Goal: Task Accomplishment & Management: Manage account settings

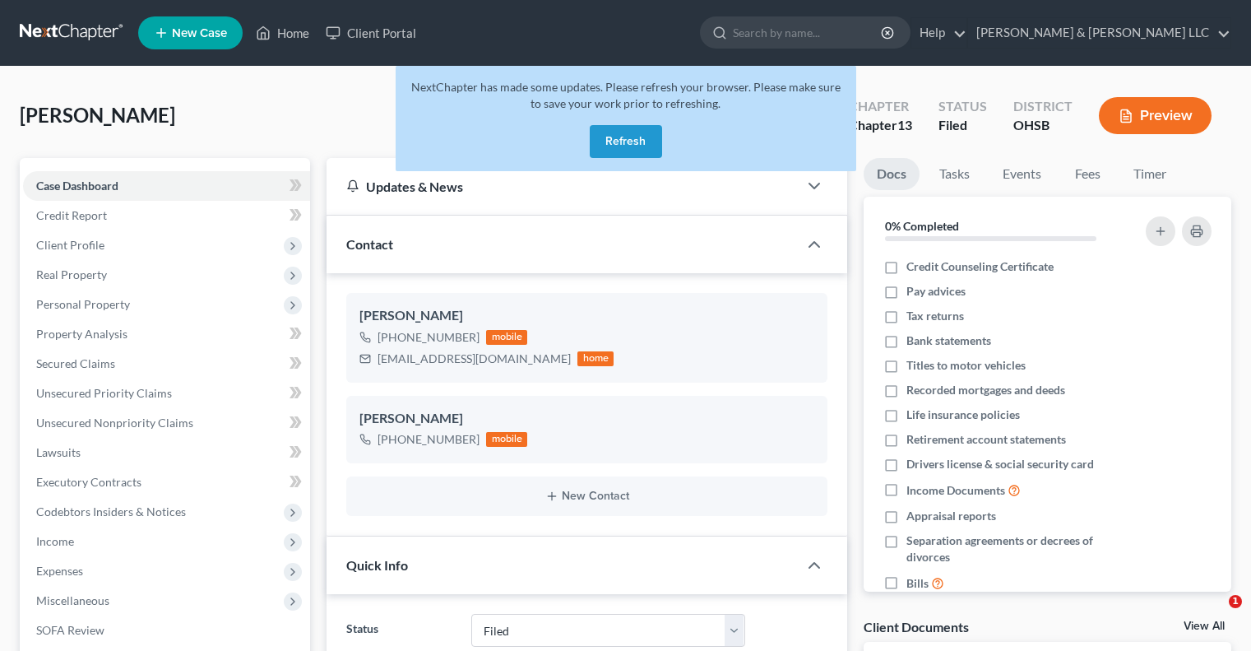
select select "3"
select select "4"
click at [637, 142] on button "Refresh" at bounding box center [626, 141] width 72 height 33
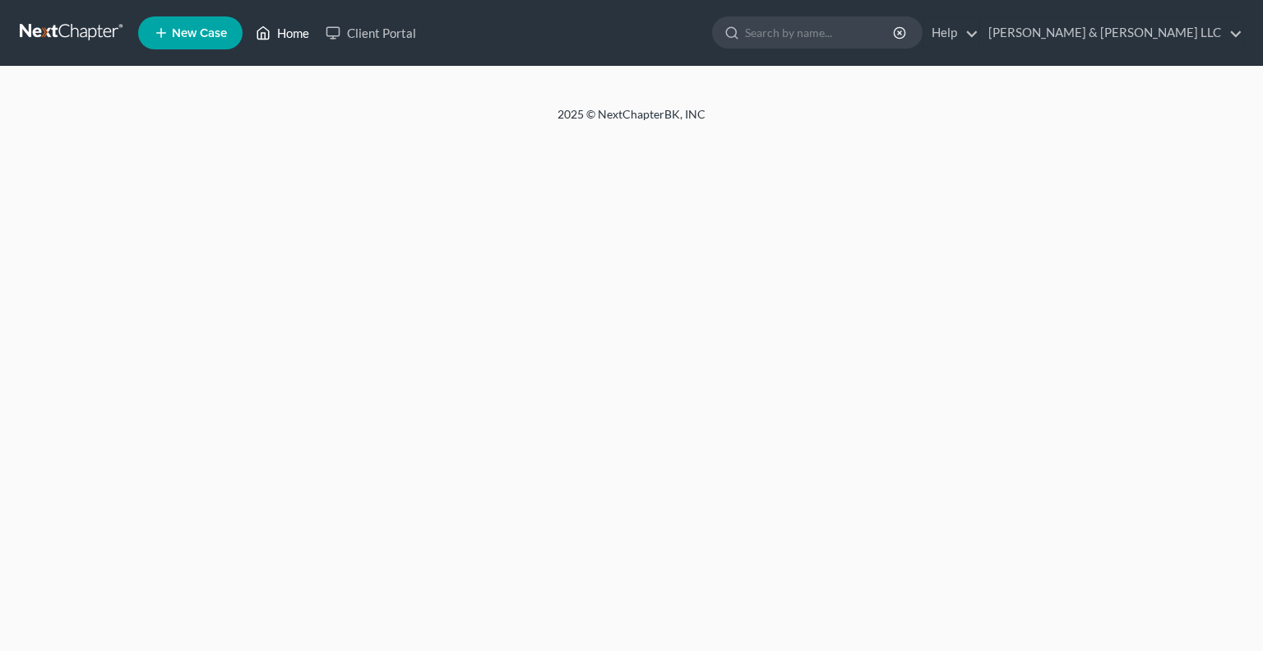
click at [287, 34] on link "Home" at bounding box center [283, 33] width 70 height 30
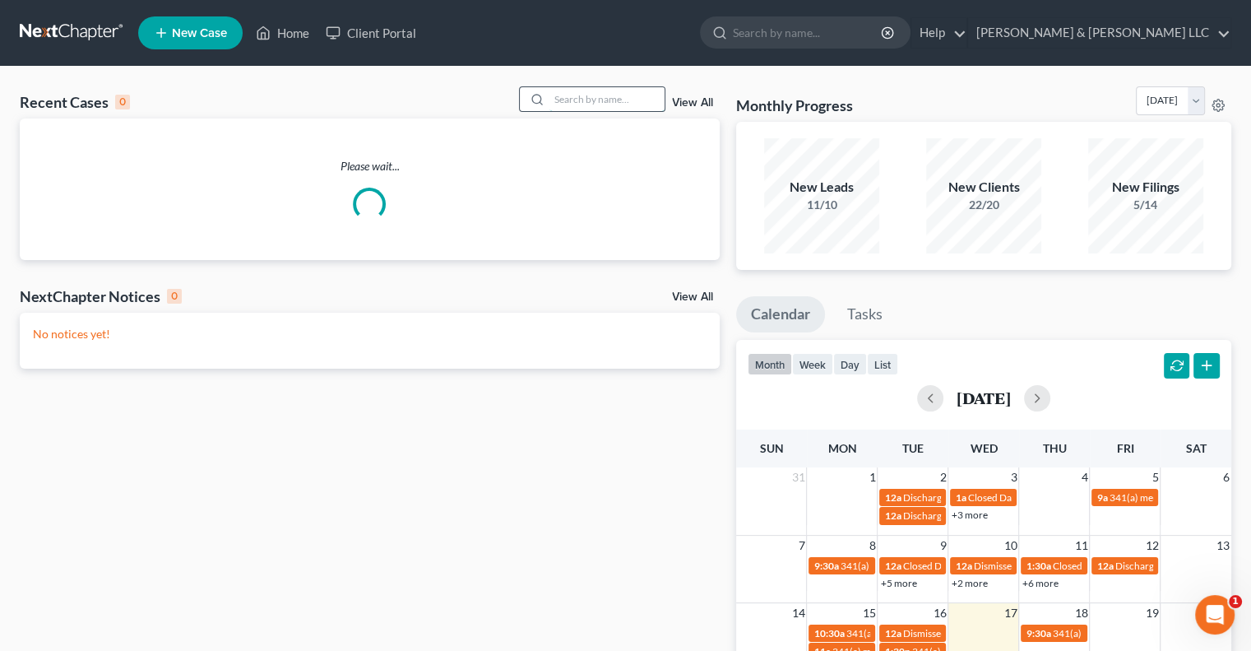
click at [614, 104] on input "search" at bounding box center [606, 99] width 115 height 24
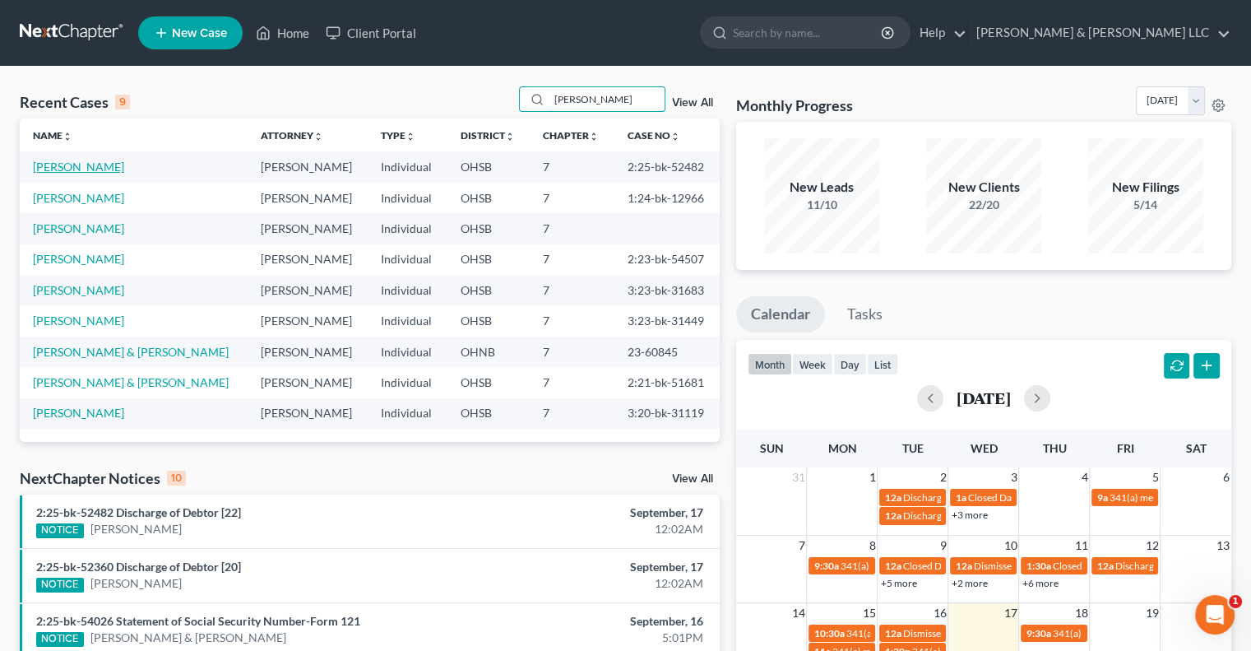
type input "[PERSON_NAME]"
click at [79, 168] on link "[PERSON_NAME]" at bounding box center [78, 167] width 91 height 14
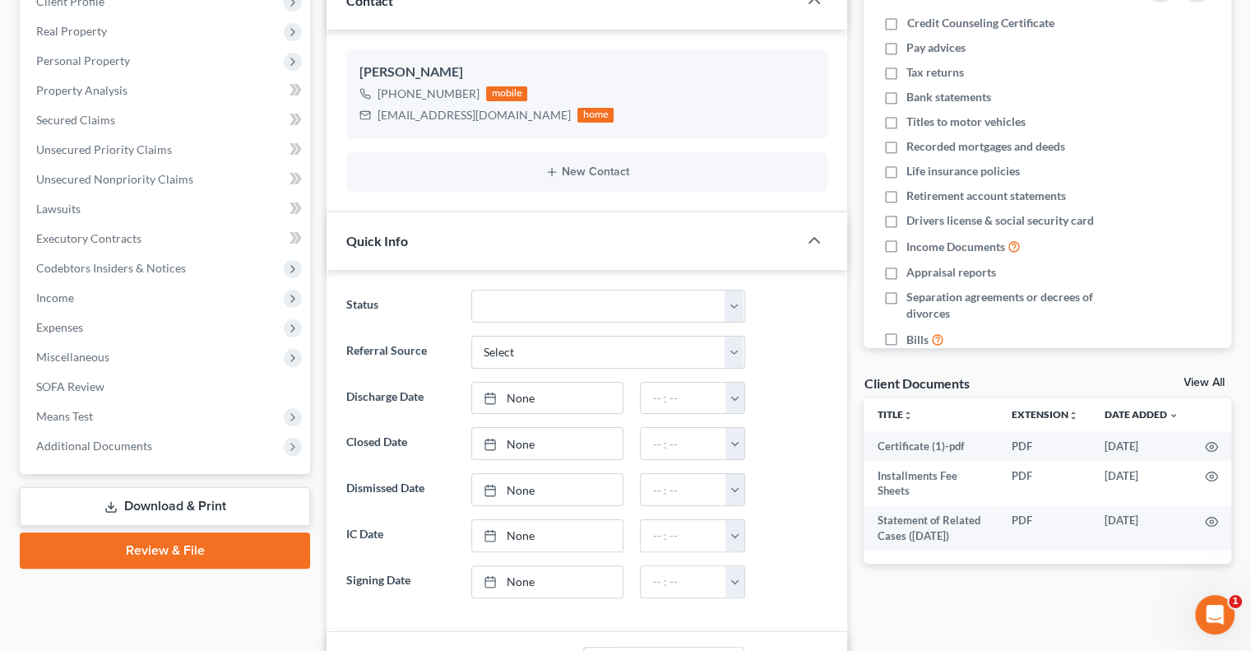
scroll to position [329, 0]
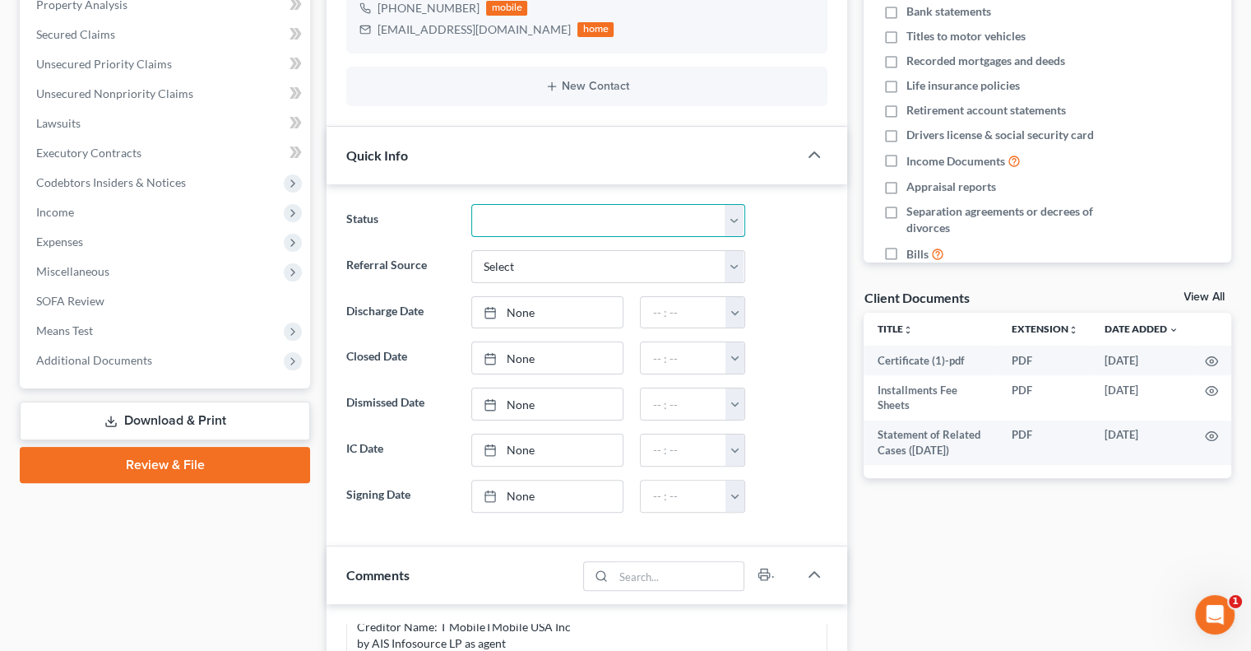
click at [510, 229] on select "Closed Discharged Dismissed Filed In Progress Lead Lost Lead Ready to File Reta…" at bounding box center [608, 220] width 274 height 33
select select "1"
click at [471, 204] on select "Closed Discharged Dismissed Filed In Progress Lead Lost Lead Ready to File Reta…" at bounding box center [608, 220] width 274 height 33
click at [512, 313] on link "None" at bounding box center [547, 312] width 151 height 31
click at [734, 315] on button "button" at bounding box center [734, 312] width 18 height 31
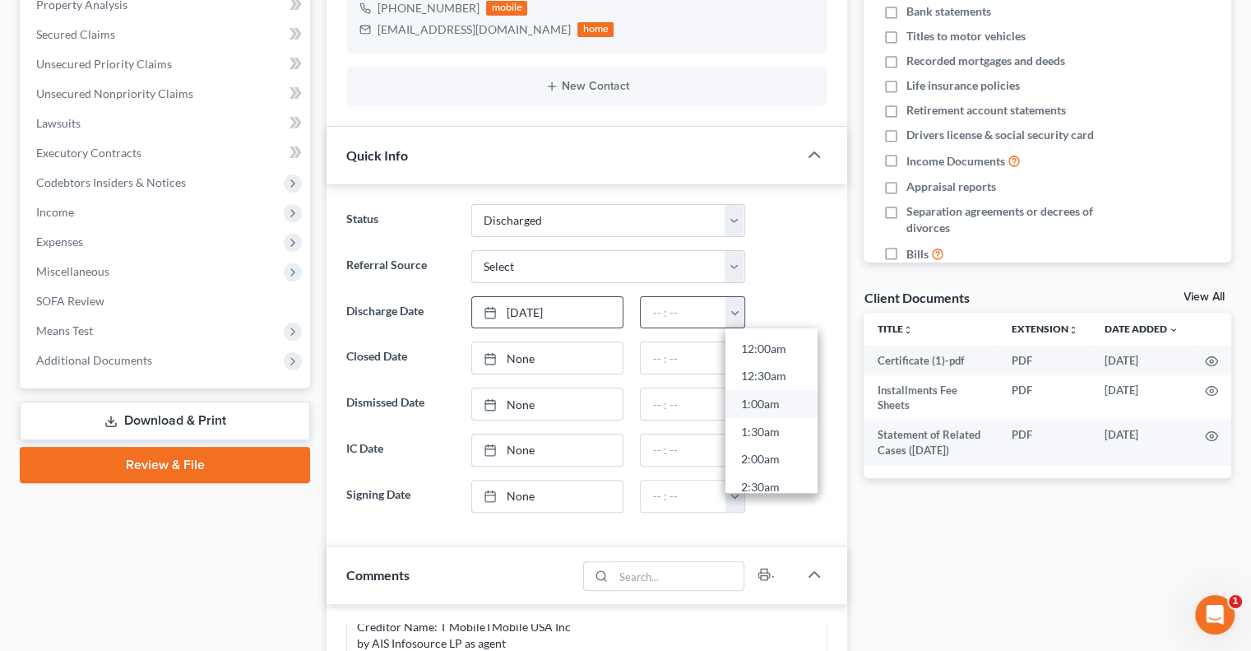
click at [748, 394] on link "1:00am" at bounding box center [771, 404] width 92 height 28
type input "1:00am"
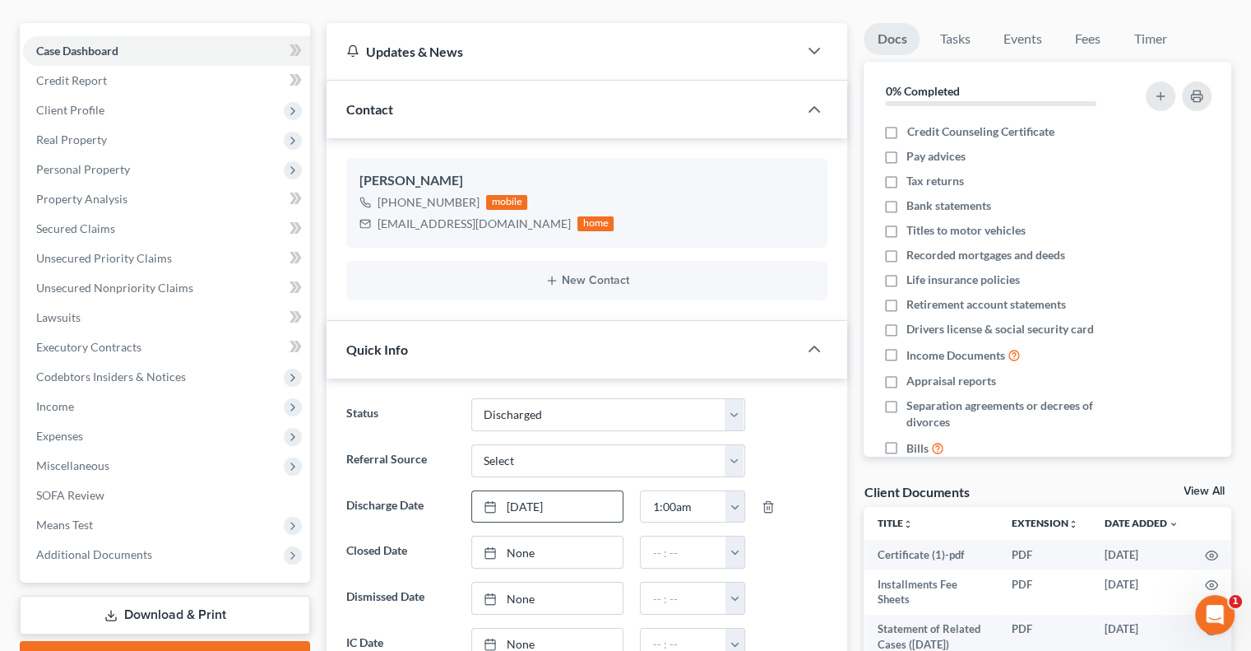
scroll to position [0, 0]
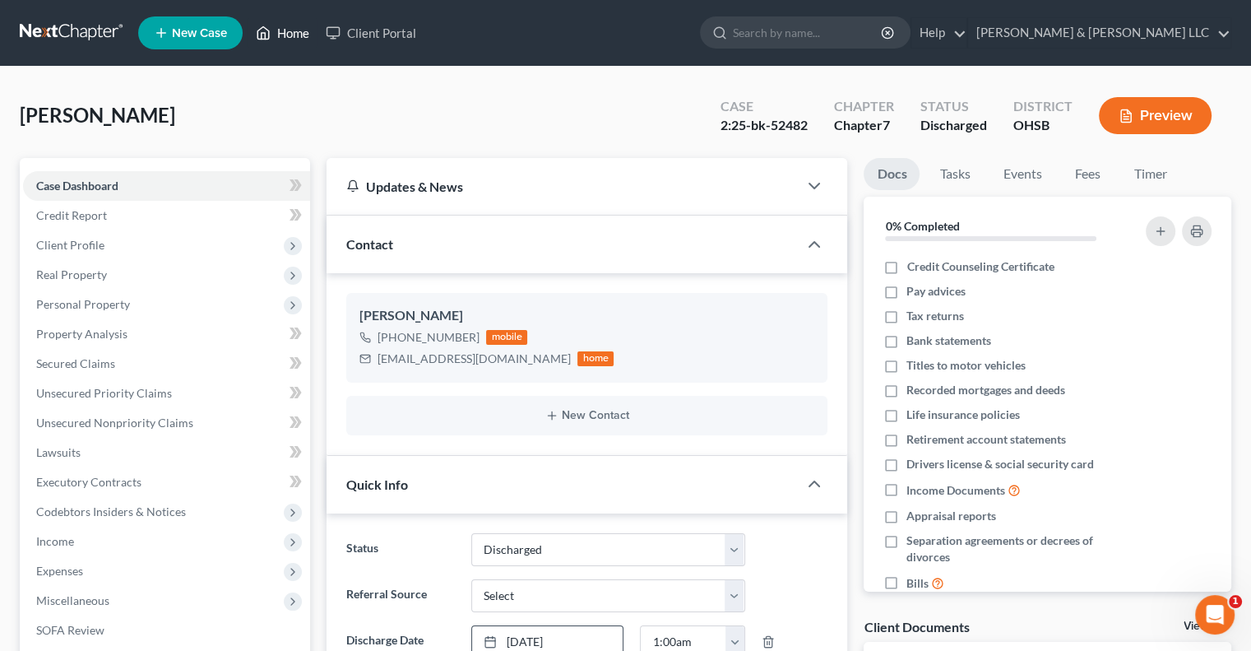
click at [283, 30] on link "Home" at bounding box center [283, 33] width 70 height 30
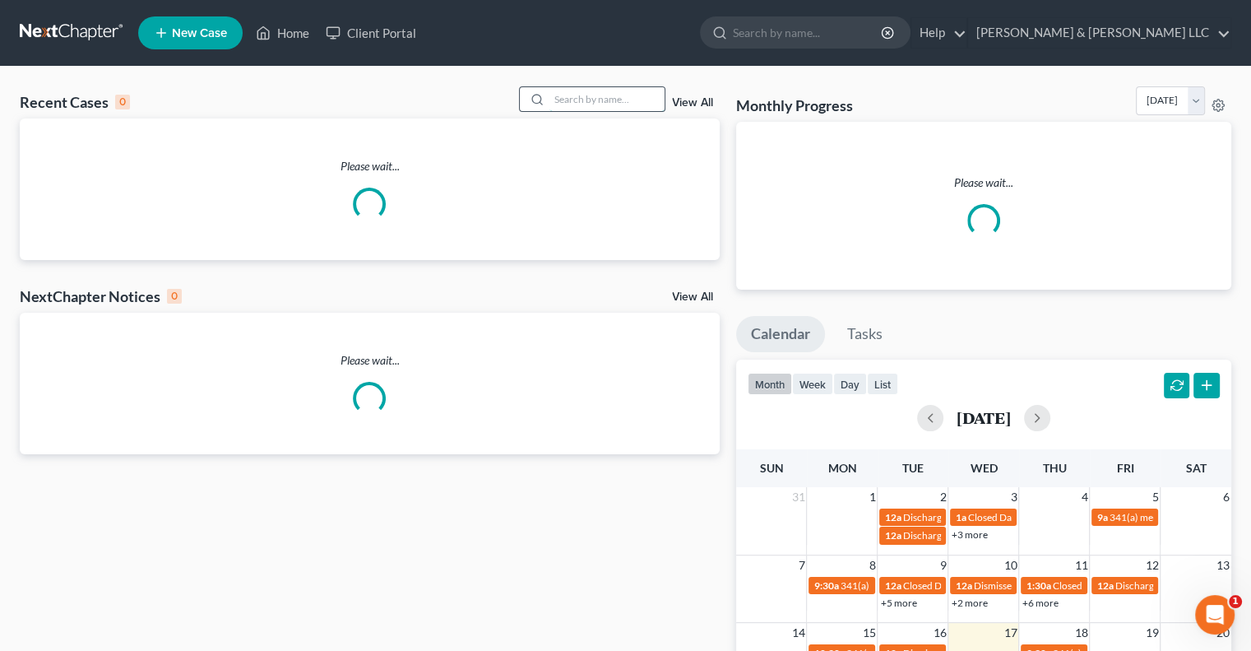
click at [605, 97] on input "search" at bounding box center [606, 99] width 115 height 24
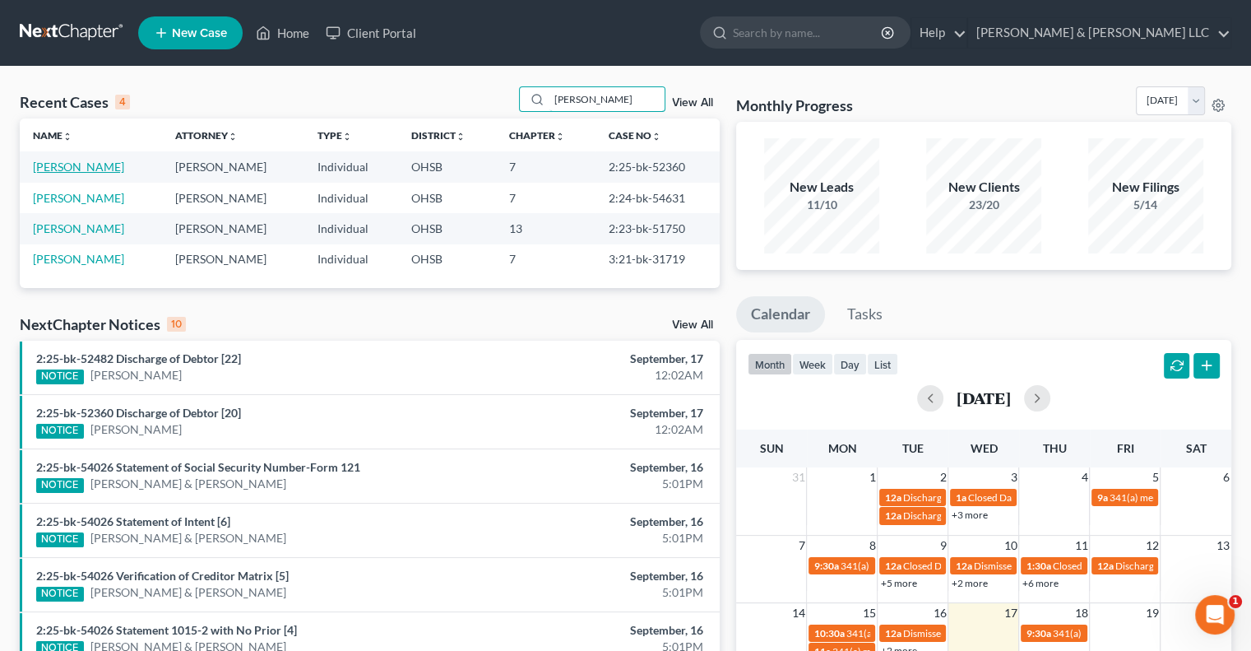
type input "[PERSON_NAME]"
click at [89, 172] on link "[PERSON_NAME]" at bounding box center [78, 167] width 91 height 14
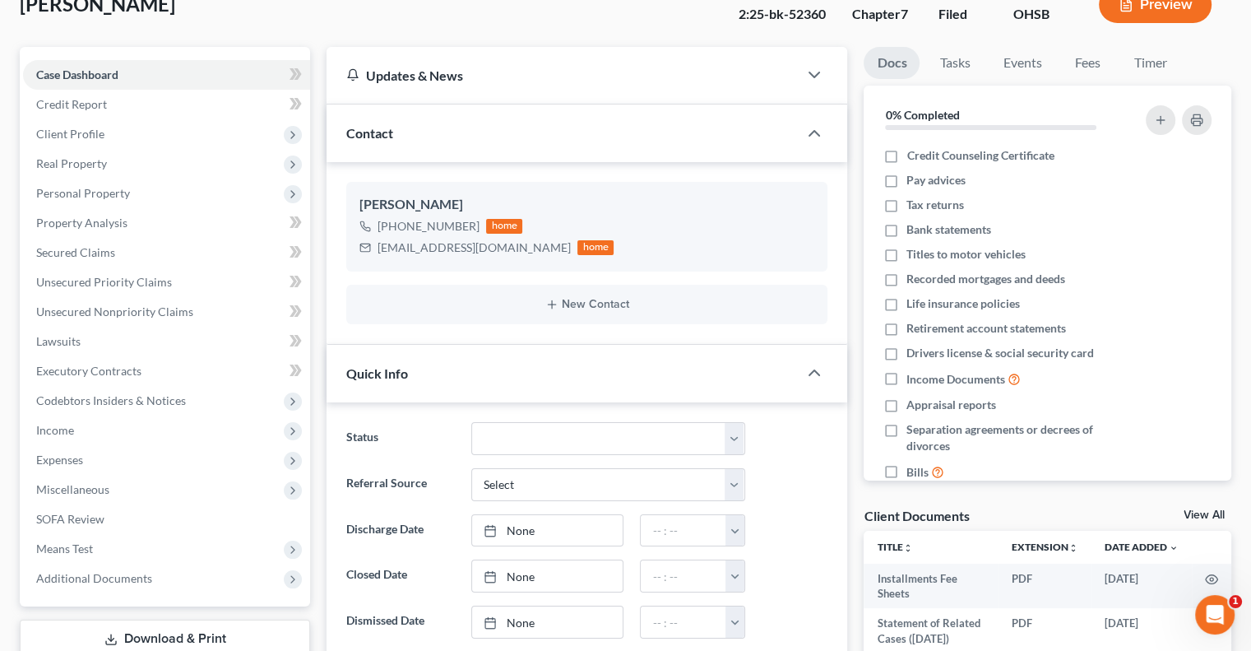
scroll to position [247, 0]
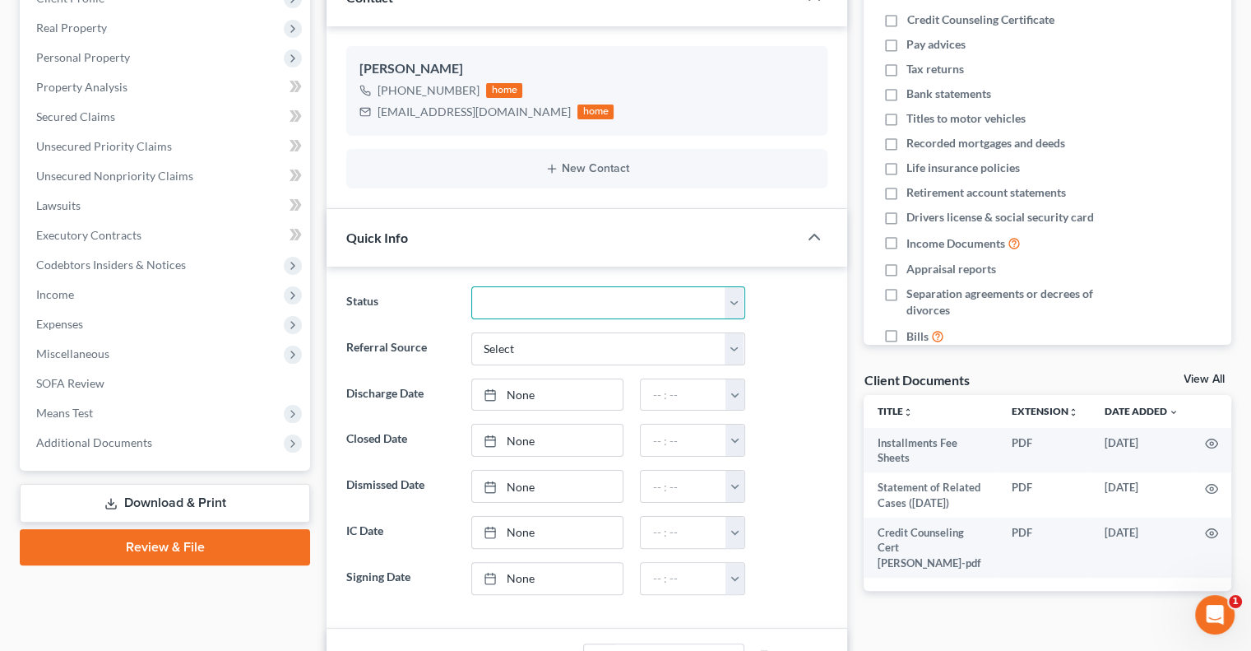
click at [500, 293] on select "Closed Discharged Dismissed Filed In Progress Lead Lost Lead Ready to File Reta…" at bounding box center [608, 302] width 274 height 33
click at [471, 286] on select "Closed Discharged Dismissed Filed In Progress Lead Lost Lead Ready to File Reta…" at bounding box center [608, 302] width 274 height 33
click at [515, 308] on select "Closed Discharged Dismissed Filed In Progress Lead Lost Lead Ready to File Reta…" at bounding box center [608, 302] width 274 height 33
select select "1"
click at [471, 286] on select "Closed Discharged Dismissed Filed In Progress Lead Lost Lead Ready to File Reta…" at bounding box center [608, 302] width 274 height 33
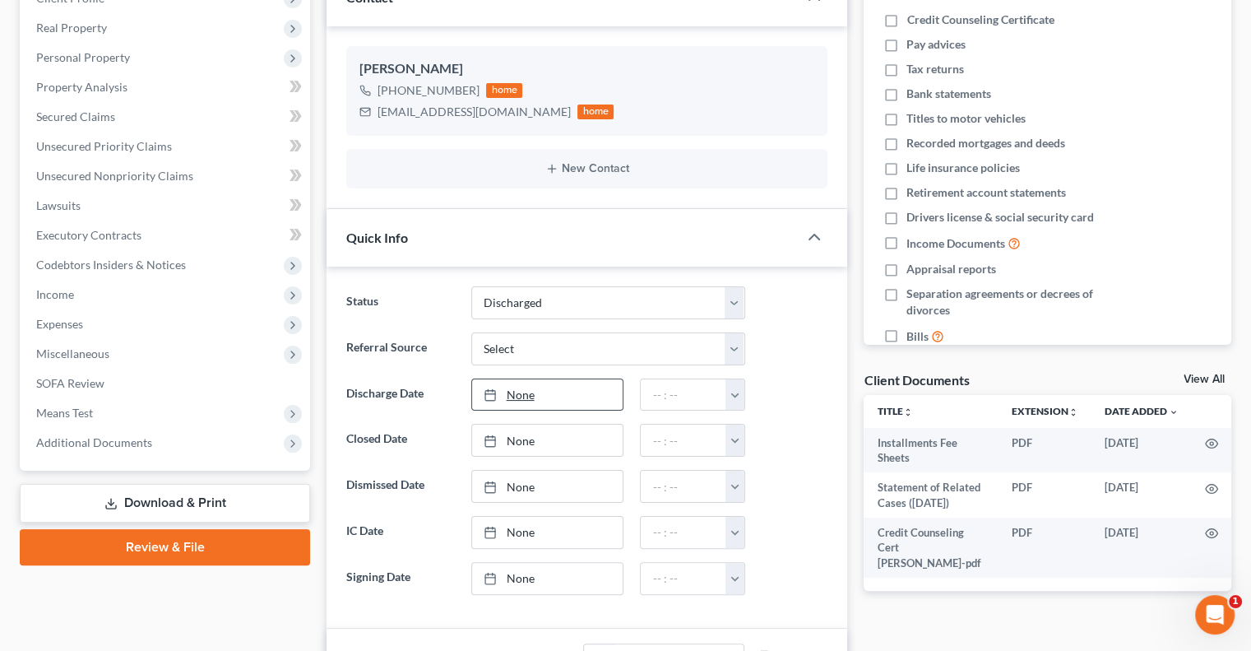
click at [533, 396] on link "None" at bounding box center [547, 394] width 151 height 31
type input "[DATE]"
click at [732, 394] on button "button" at bounding box center [734, 394] width 18 height 31
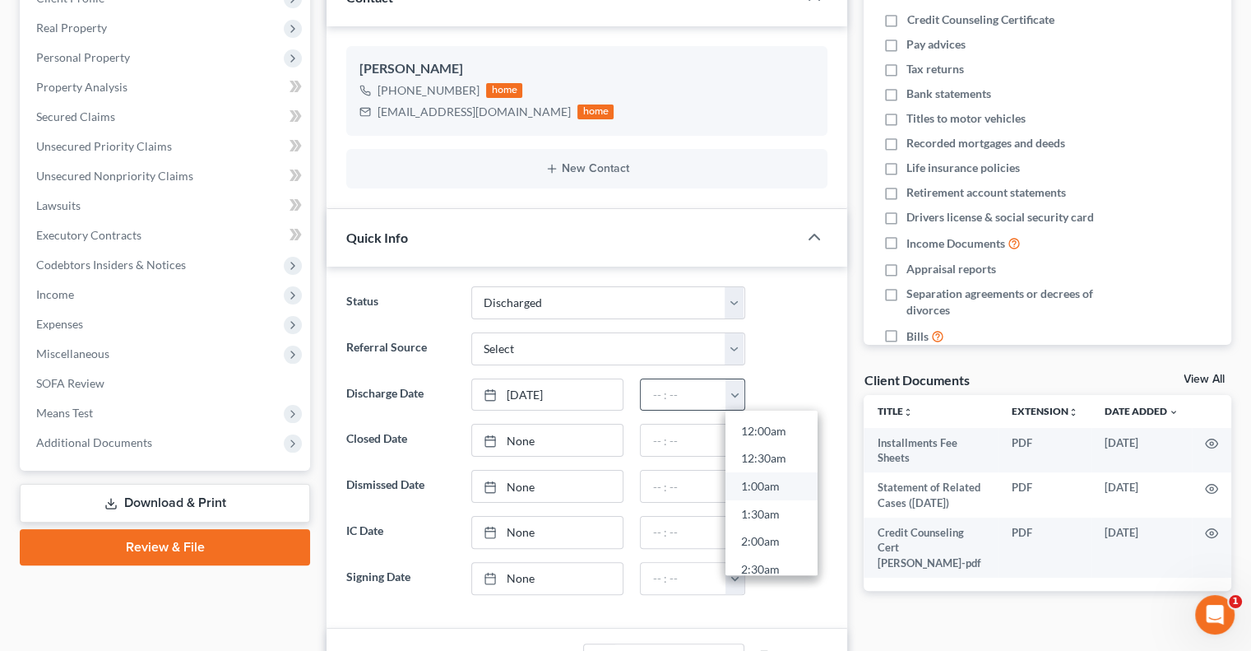
click at [747, 475] on link "1:00am" at bounding box center [771, 486] width 92 height 28
type input "1:00am"
